Goal: Task Accomplishment & Management: Use online tool/utility

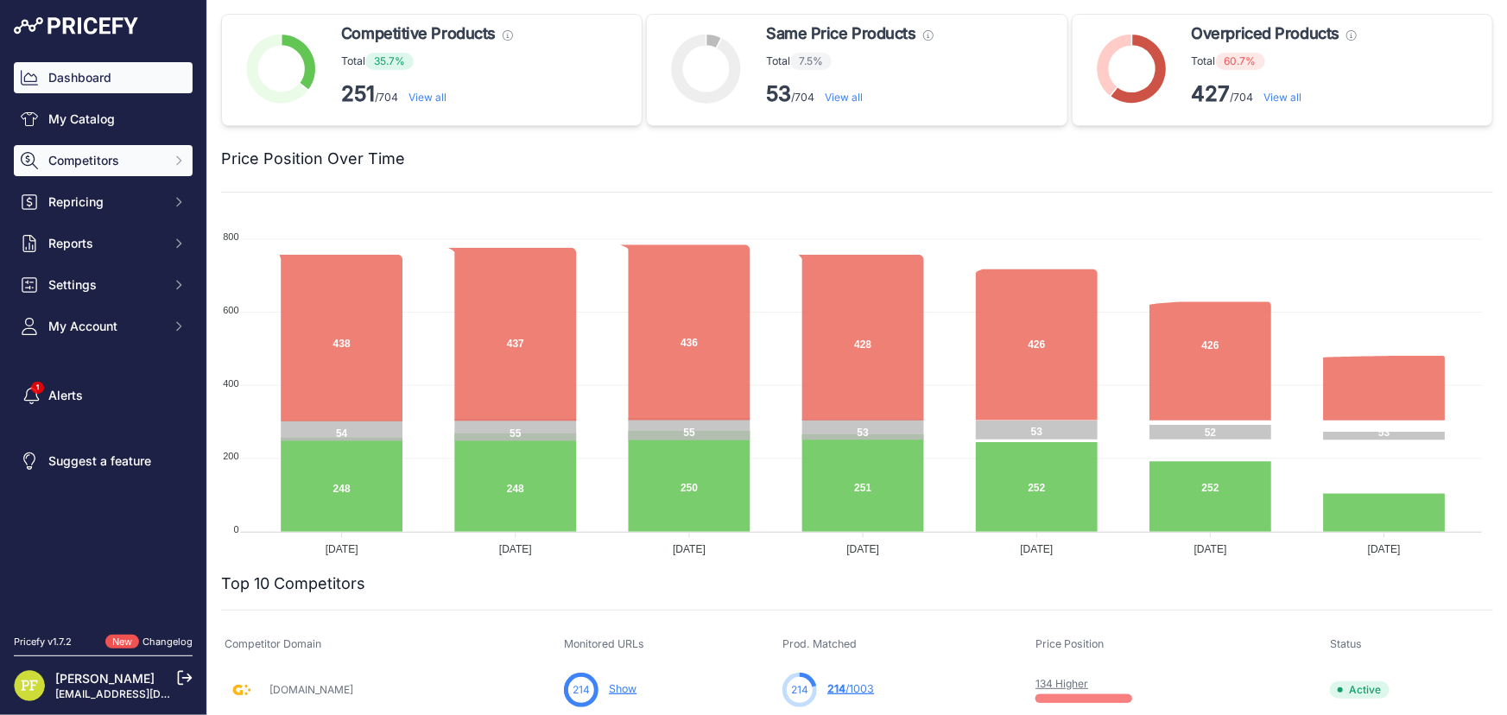
click at [127, 149] on button "Competitors" at bounding box center [103, 160] width 179 height 31
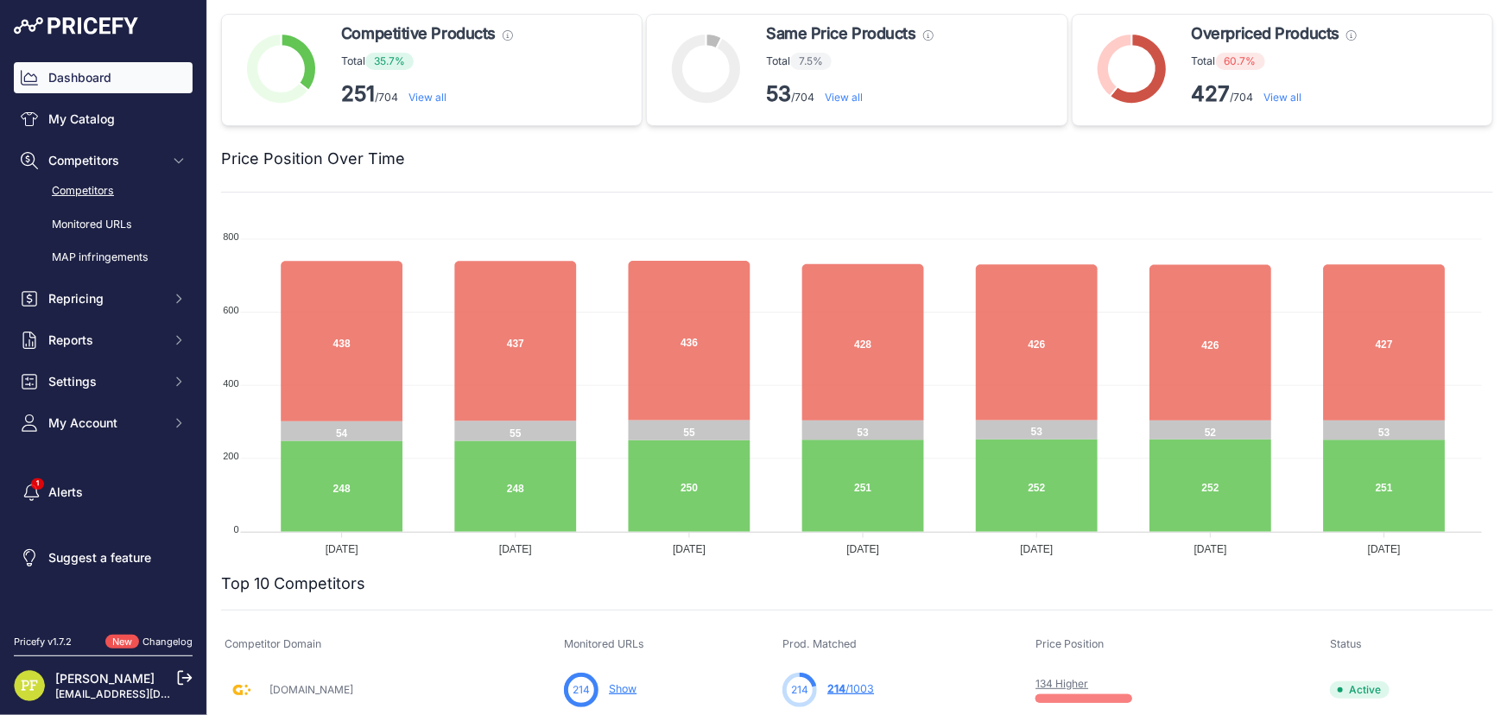
click at [104, 193] on link "Competitors" at bounding box center [103, 191] width 179 height 30
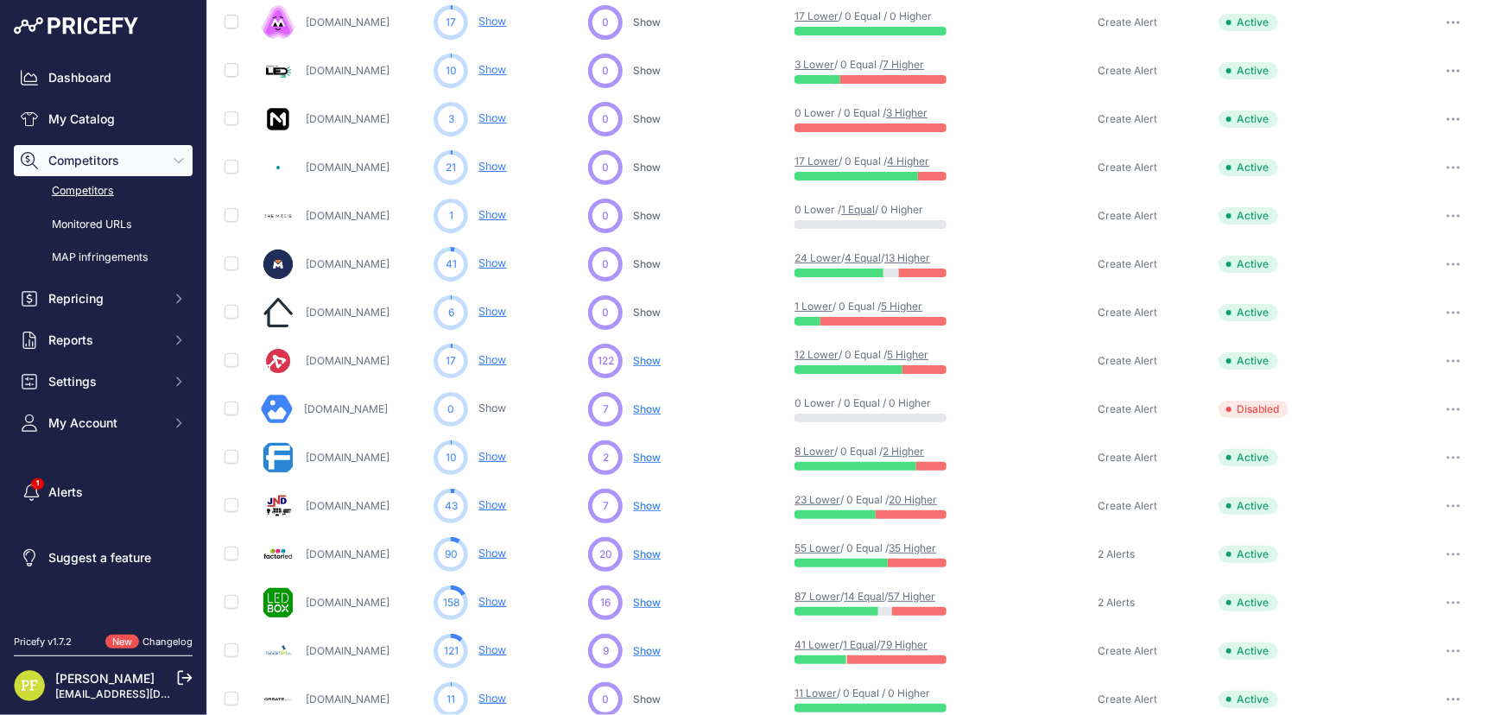
scroll to position [543, 0]
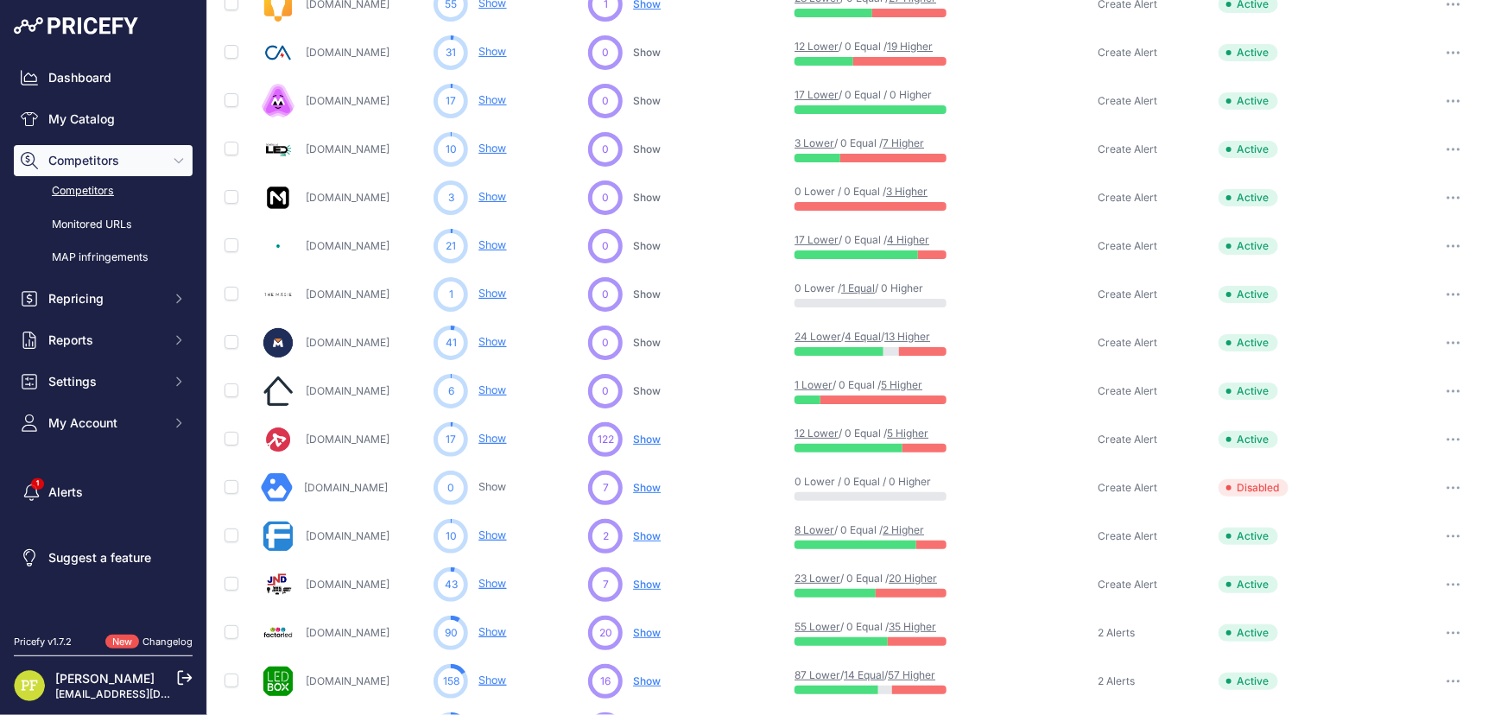
click at [655, 435] on span "Show" at bounding box center [647, 439] width 28 height 13
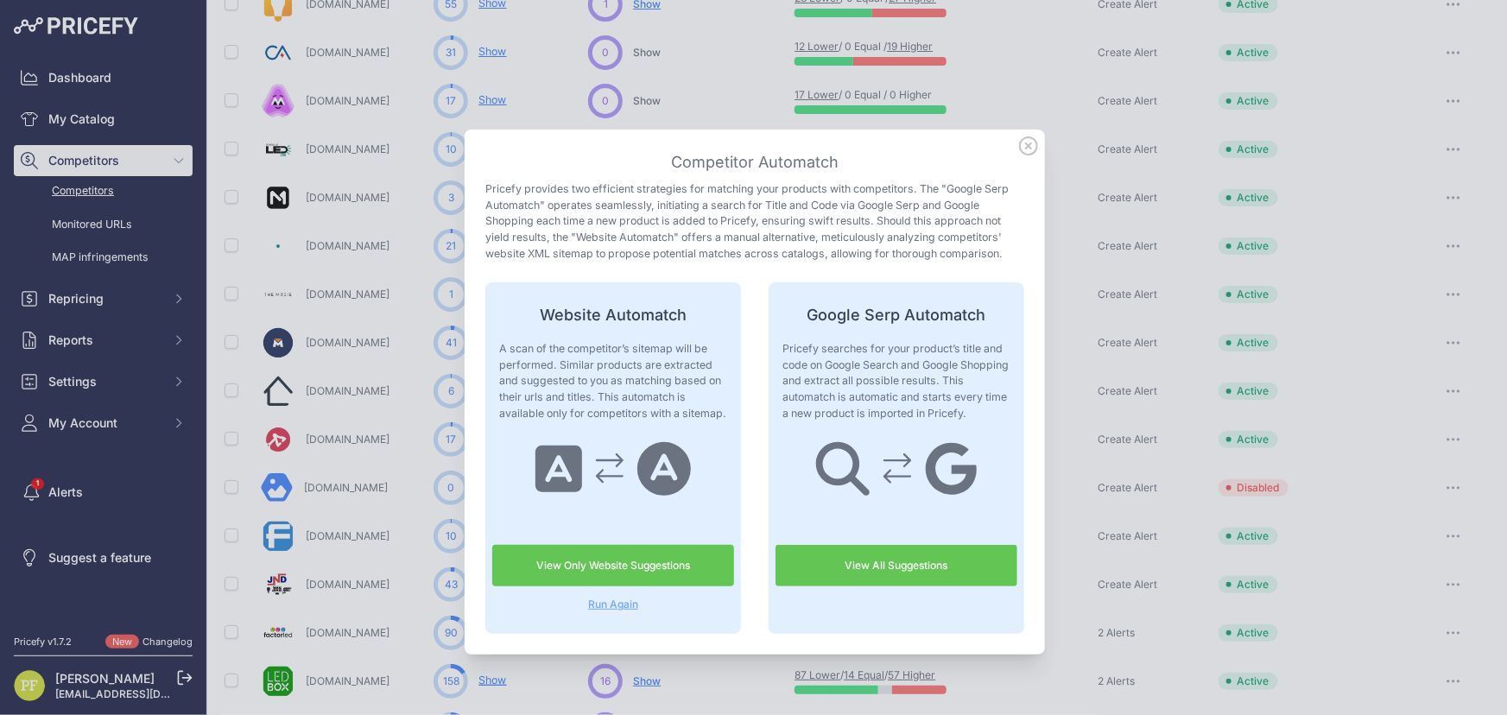
click at [1019, 152] on icon at bounding box center [1028, 145] width 19 height 19
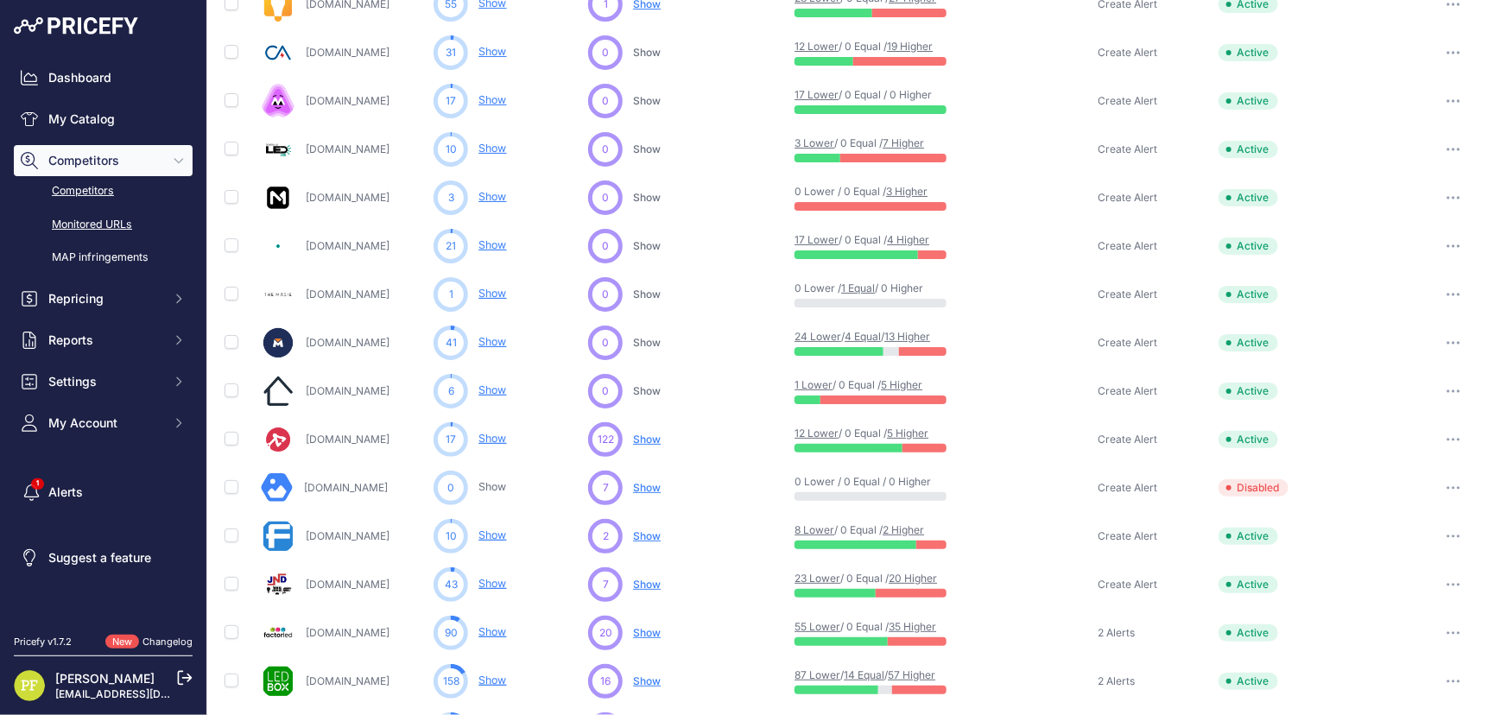
click at [101, 224] on link "Monitored URLs" at bounding box center [103, 225] width 179 height 30
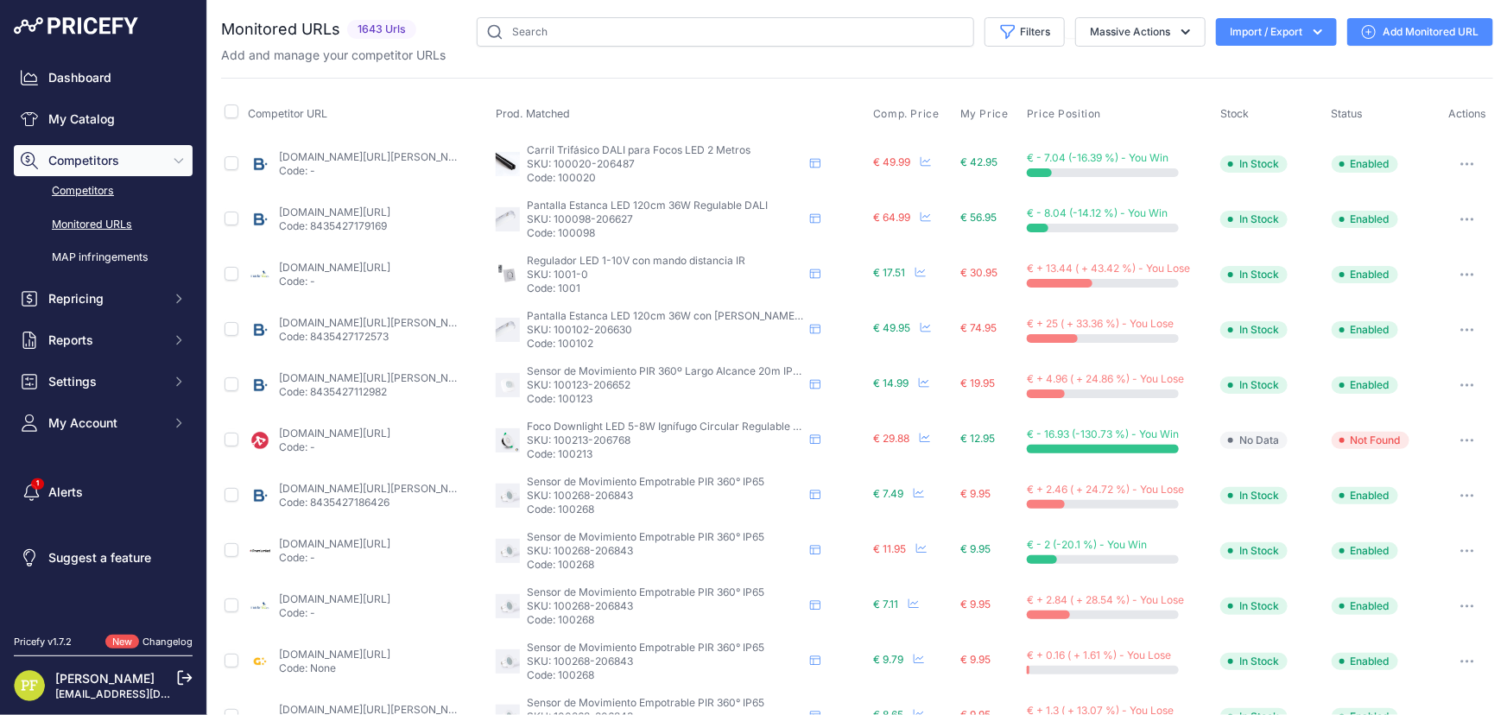
click at [94, 192] on link "Competitors" at bounding box center [103, 191] width 179 height 30
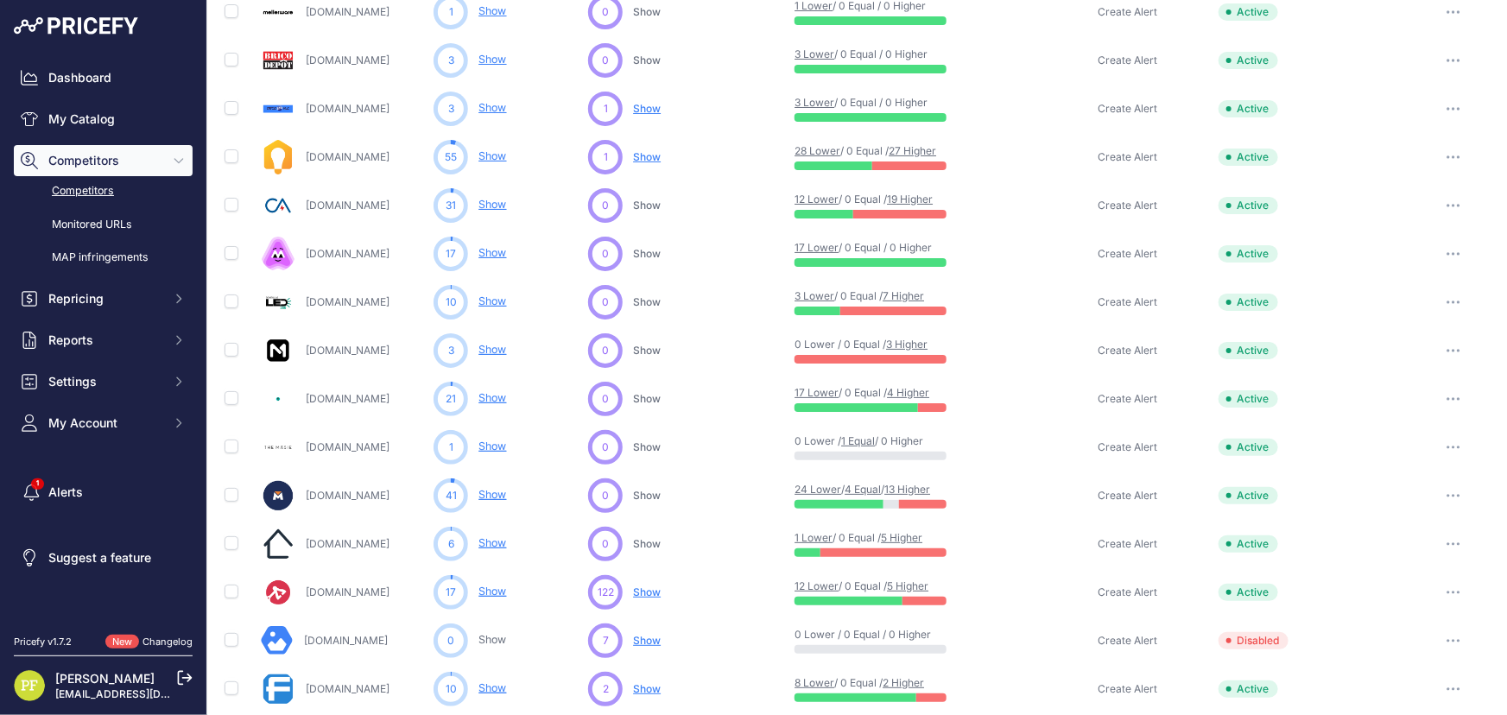
scroll to position [392, 0]
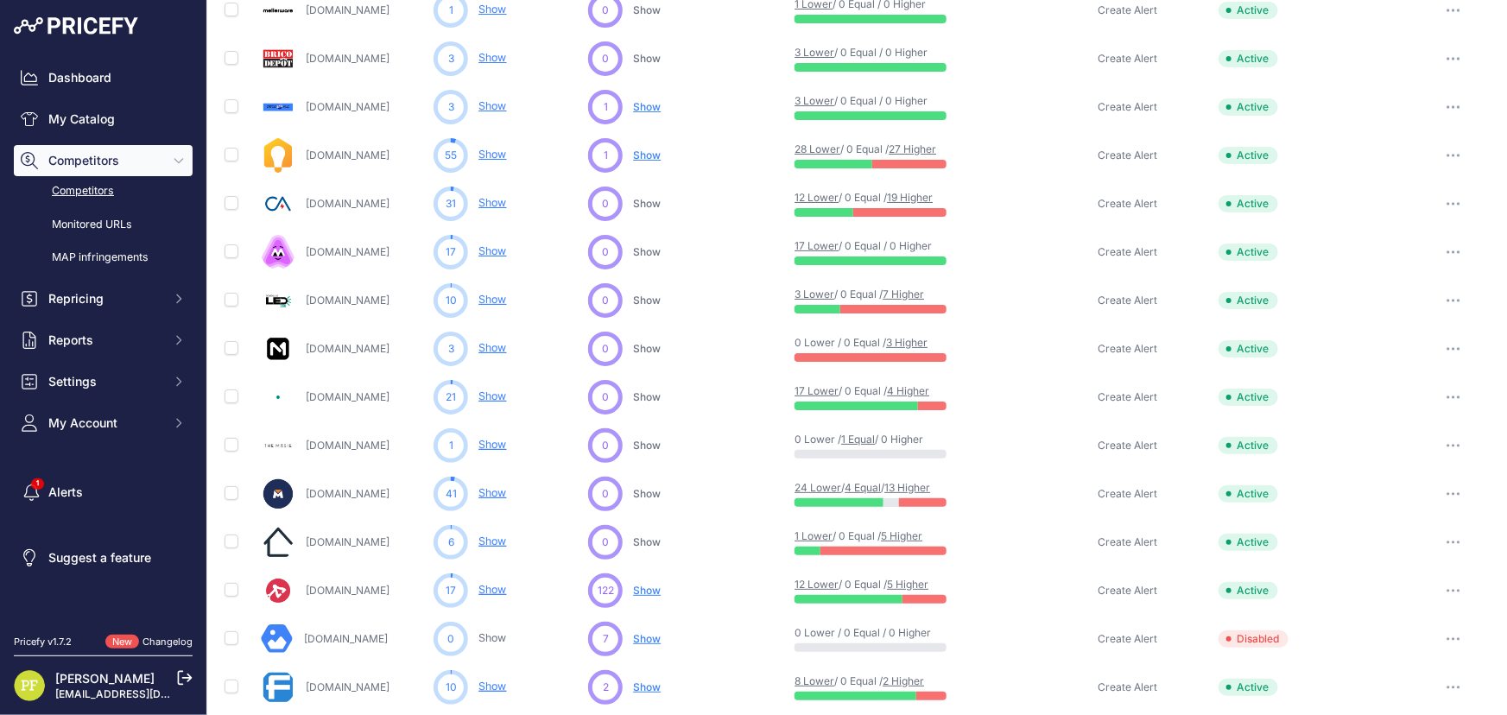
click at [333, 590] on link "Lampara.es" at bounding box center [348, 590] width 84 height 13
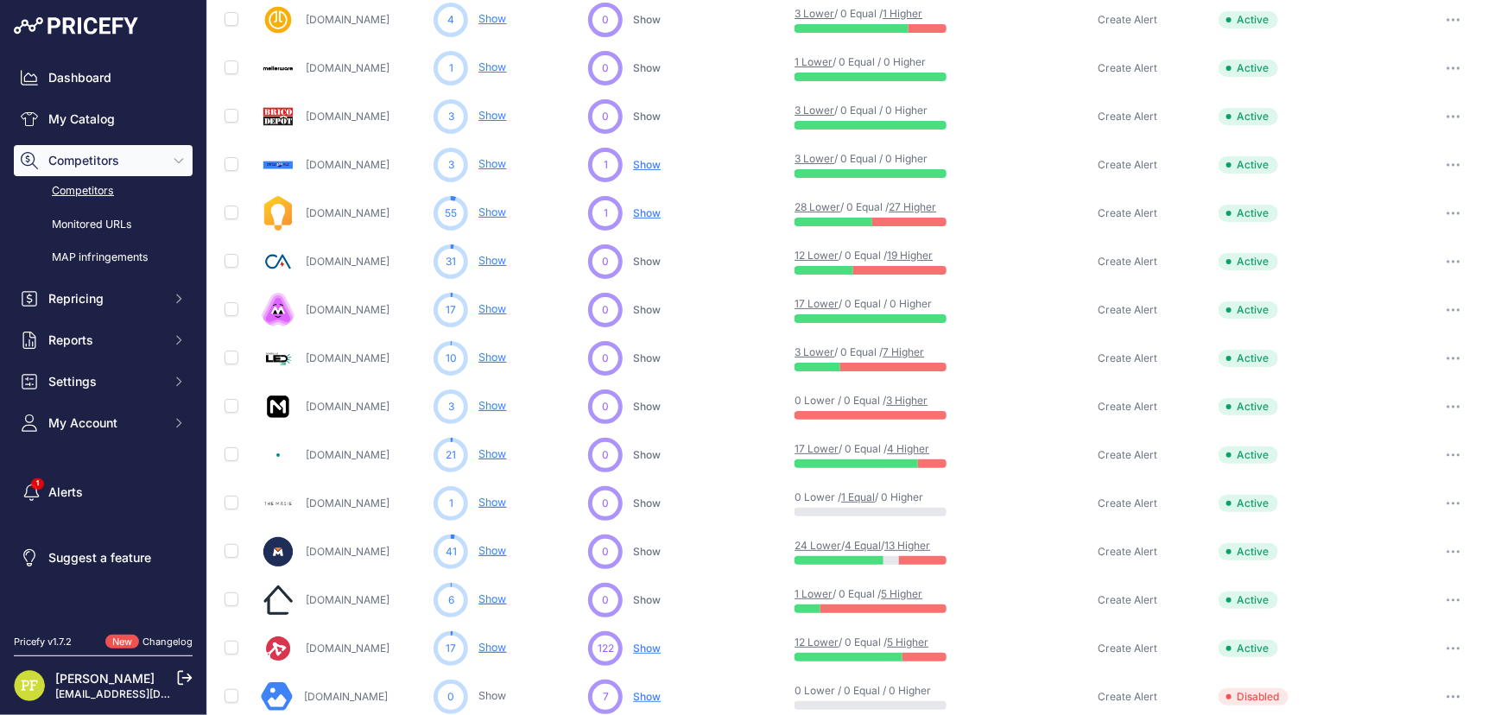
scroll to position [307, 0]
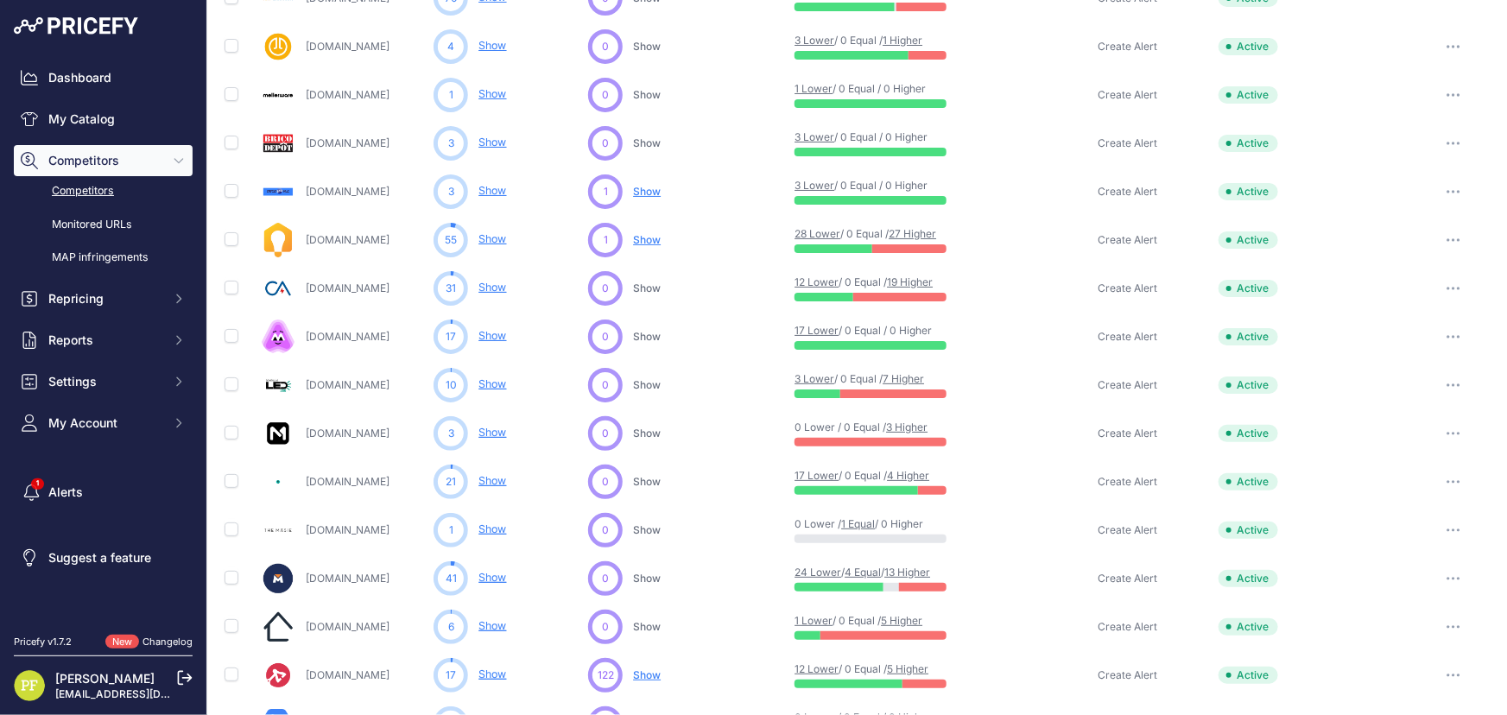
click at [494, 243] on link "Show" at bounding box center [492, 238] width 28 height 13
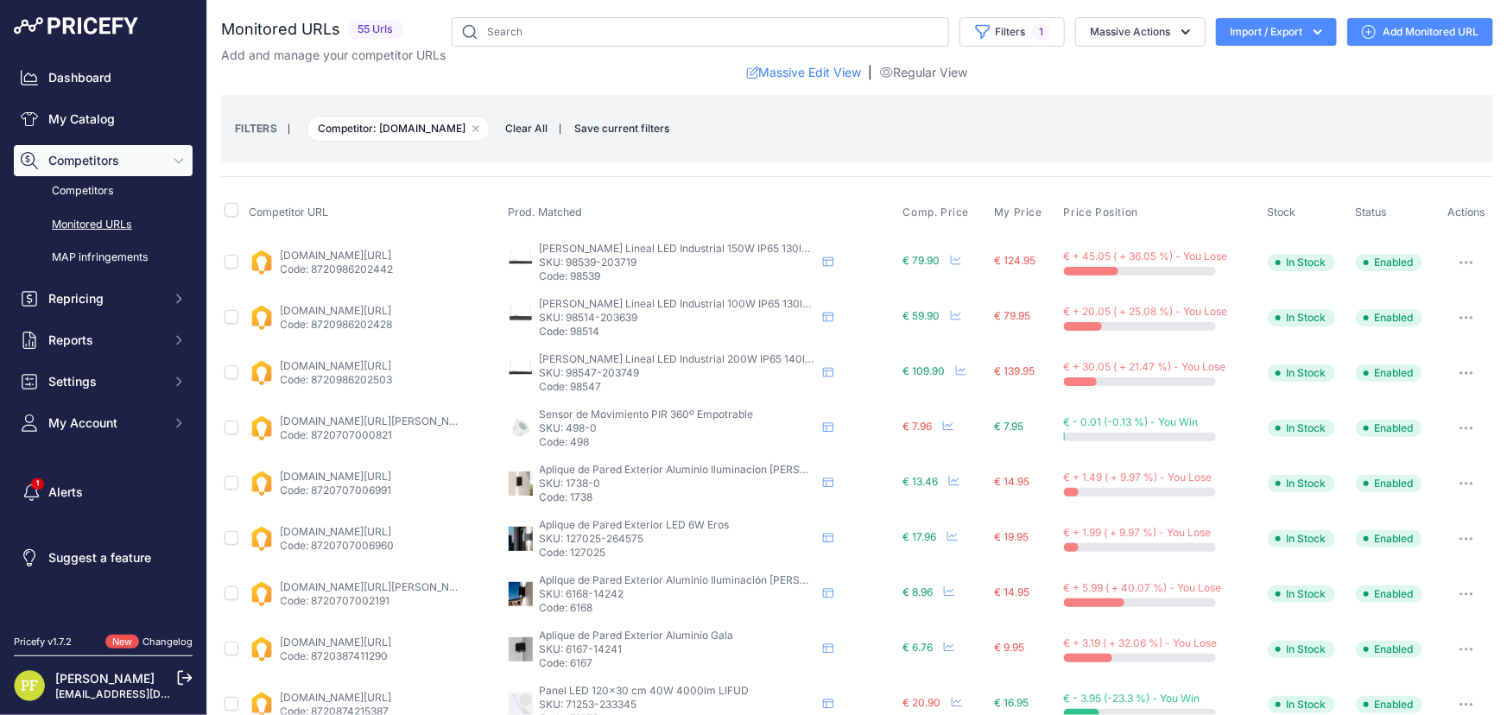
click at [1276, 27] on button "Import / Export" at bounding box center [1276, 32] width 121 height 28
click at [1280, 89] on div "Export" at bounding box center [1274, 99] width 138 height 31
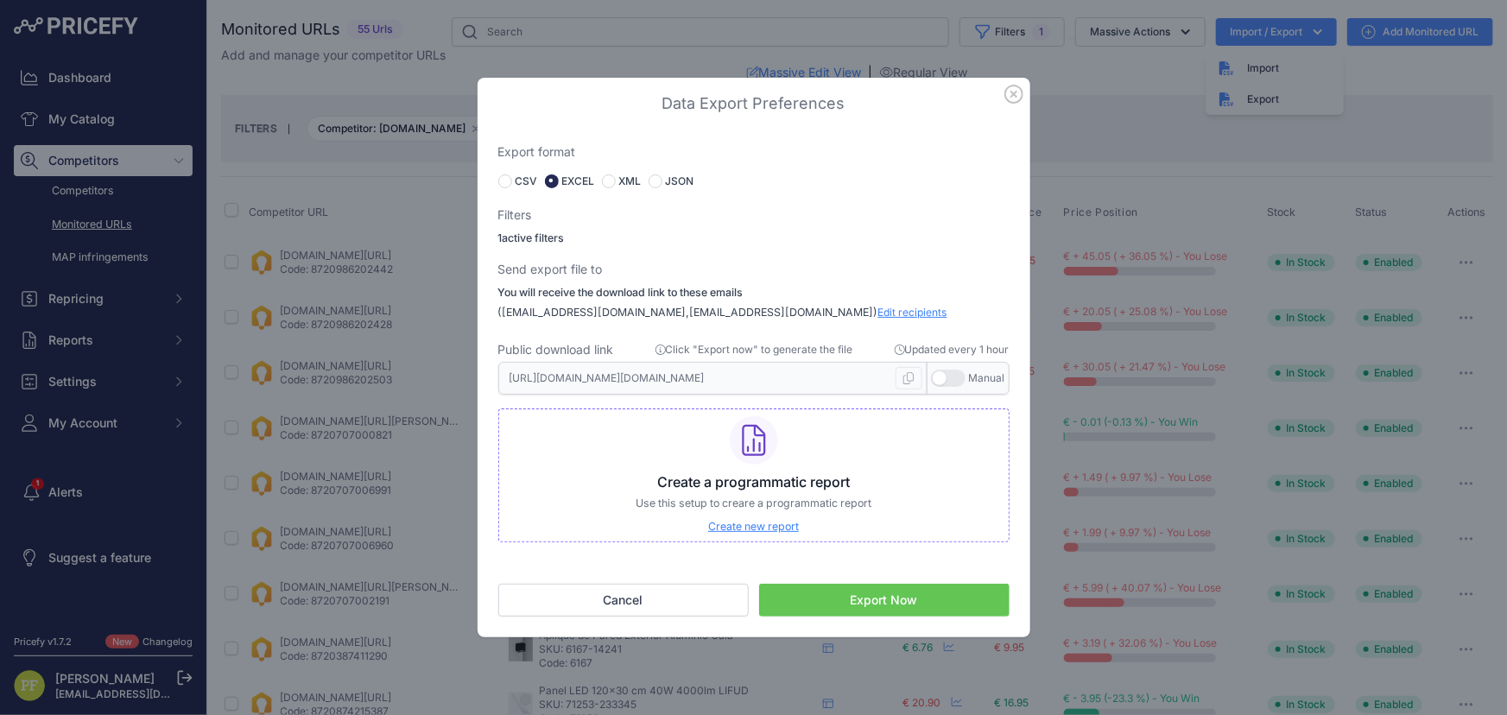
click at [871, 599] on button "Export Now" at bounding box center [884, 600] width 250 height 33
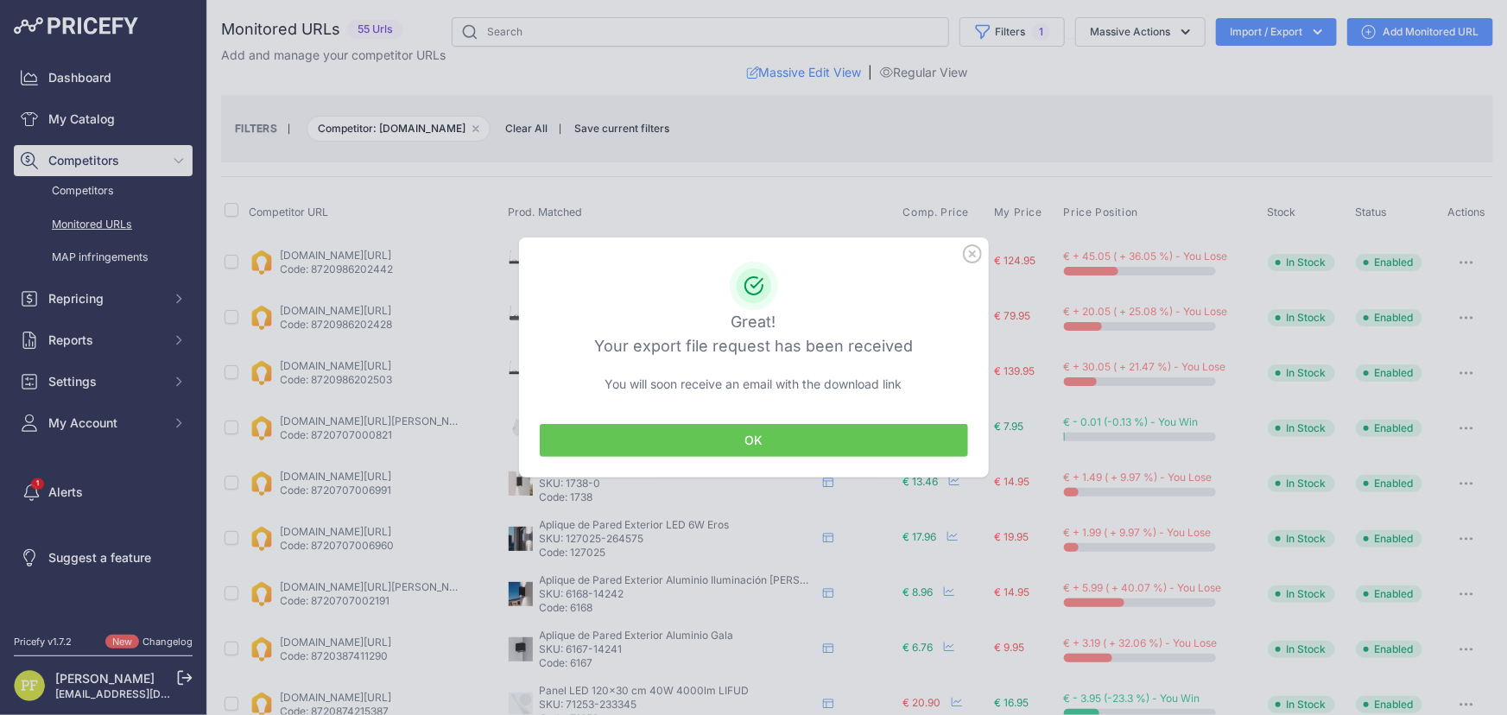
click at [817, 438] on button "OK" at bounding box center [754, 440] width 428 height 33
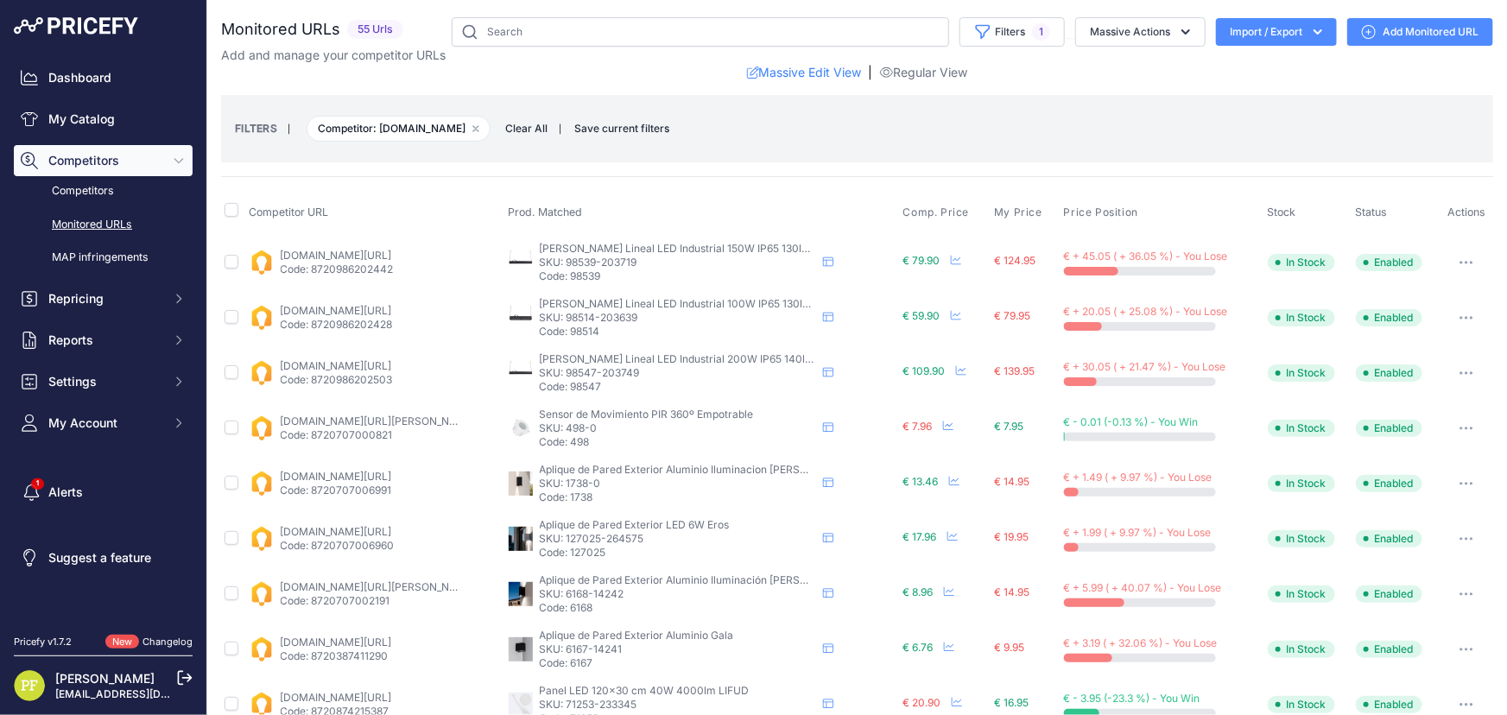
click at [178, 671] on icon at bounding box center [185, 678] width 16 height 16
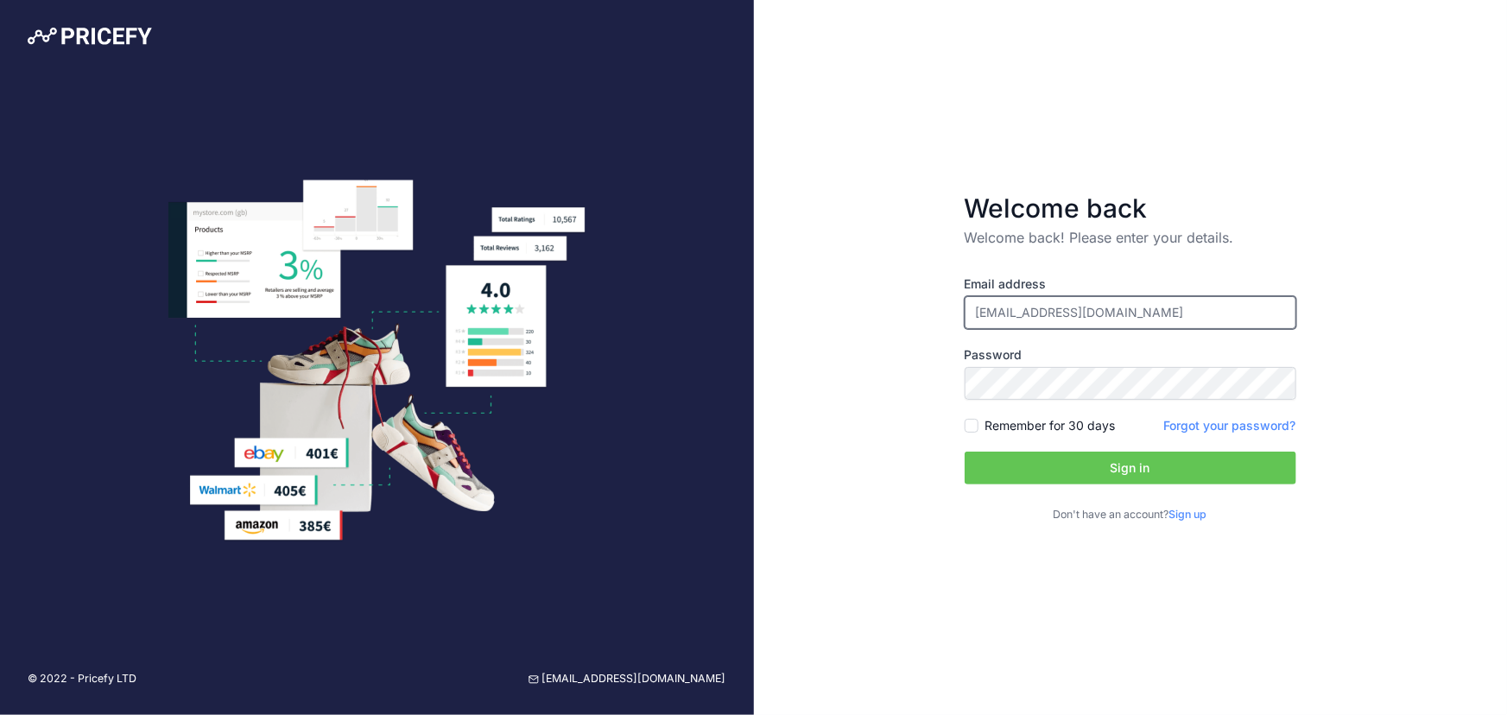
click at [1135, 310] on input "[EMAIL_ADDRESS][DOMAIN_NAME]" at bounding box center [1130, 312] width 332 height 33
type input "[EMAIL_ADDRESS][DOMAIN_NAME]"
click at [1092, 458] on button "Sign in" at bounding box center [1130, 468] width 332 height 33
